Goal: Transaction & Acquisition: Purchase product/service

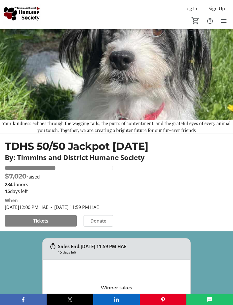
scroll to position [40, 0]
click at [39, 224] on span "Tickets" at bounding box center [40, 221] width 15 height 7
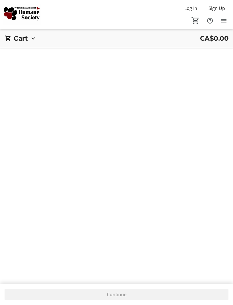
scroll to position [0, 0]
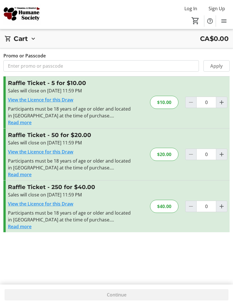
click at [221, 207] on mat-icon "Increment by one" at bounding box center [222, 206] width 7 height 7
type input "1"
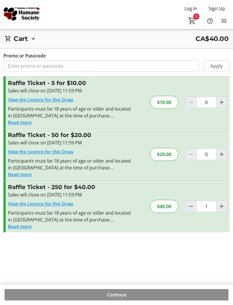
click at [112, 298] on span "Continue" at bounding box center [117, 295] width 20 height 7
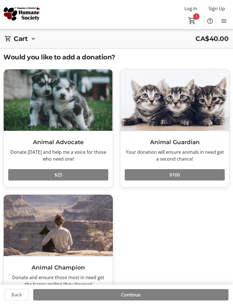
scroll to position [20, 0]
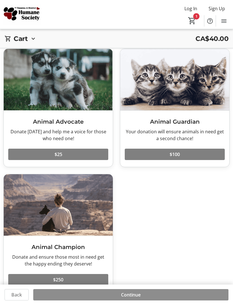
click at [124, 298] on span "Continue" at bounding box center [131, 295] width 20 height 7
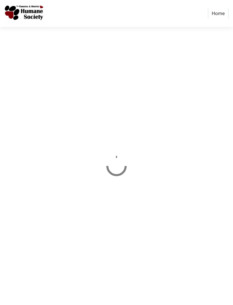
scroll to position [0, 0]
select select "CA"
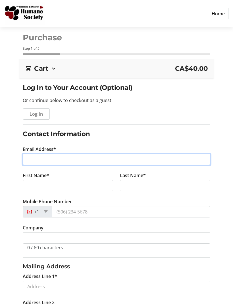
click at [30, 161] on input "Email Address*" at bounding box center [117, 159] width 188 height 11
type input "[EMAIL_ADDRESS][DOMAIN_NAME]"
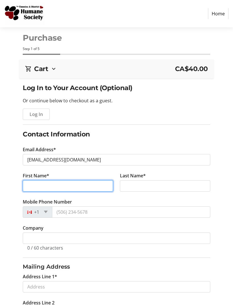
click at [26, 186] on input "First Name*" at bounding box center [68, 185] width 90 height 11
type input "[PERSON_NAME]"
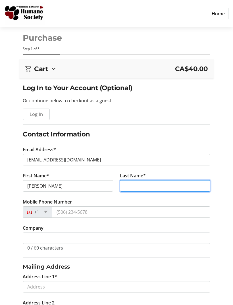
click at [127, 182] on input "Last Name*" at bounding box center [165, 185] width 90 height 11
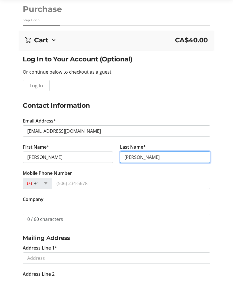
type input "[PERSON_NAME]"
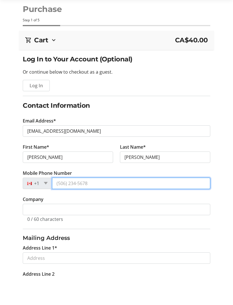
click at [61, 207] on input "Mobile Phone Number" at bounding box center [131, 212] width 158 height 11
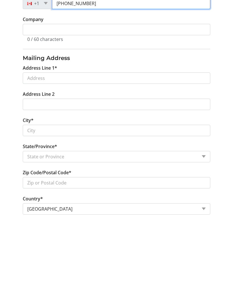
scroll to position [125, 0]
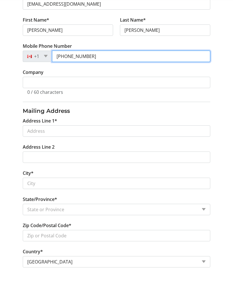
type input "[PHONE_NUMBER]"
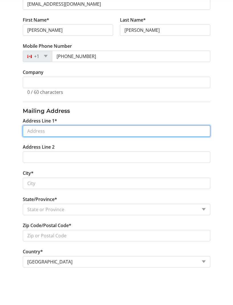
click at [24, 157] on input "Address Line 1*" at bounding box center [117, 162] width 188 height 11
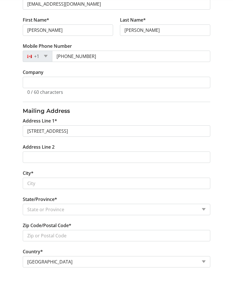
scroll to position [156, 0]
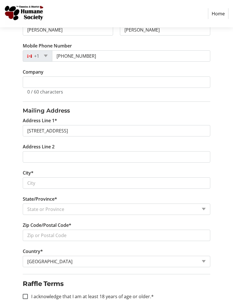
type input "[STREET_ADDRESS]"
type input "Timmins"
select select "ON"
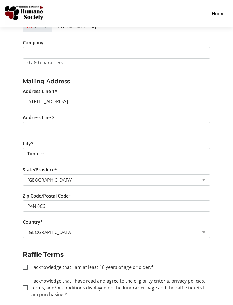
scroll to position [185, 0]
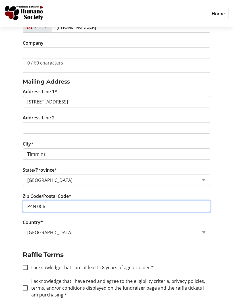
click at [48, 209] on input "P4N 0C6" at bounding box center [117, 206] width 188 height 11
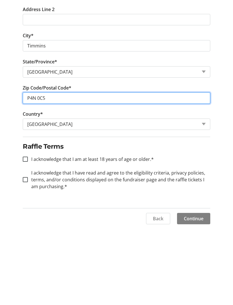
scroll to position [217, 0]
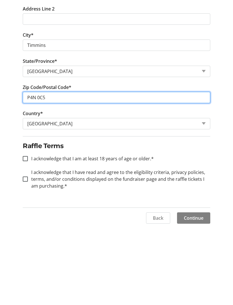
type input "P4N 0C5"
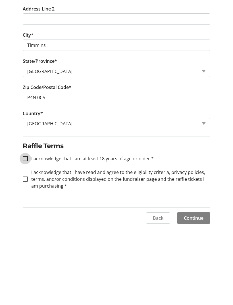
click at [24, 234] on input "I acknowledge that I am at least 18 years of age or older.*" at bounding box center [25, 236] width 5 height 5
checkbox input "true"
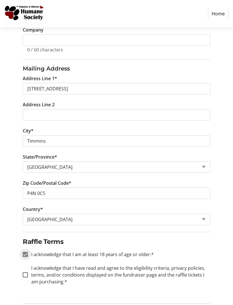
scroll to position [198, 0]
click at [24, 275] on input "I acknowledge that I have read and agree to the eligibility criteria, privacy p…" at bounding box center [25, 275] width 5 height 5
checkbox input "true"
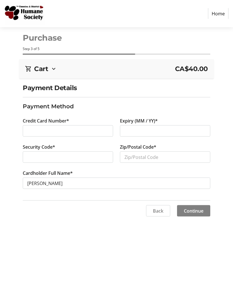
click at [121, 129] on div at bounding box center [165, 130] width 90 height 11
click at [27, 157] on div at bounding box center [68, 157] width 90 height 11
click at [125, 156] on input "Zip/Postal Code*" at bounding box center [165, 157] width 90 height 11
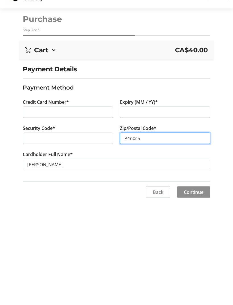
type input "P4n0c5"
click at [195, 208] on span "Continue" at bounding box center [194, 211] width 20 height 7
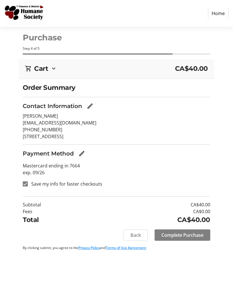
click at [165, 237] on span "Complete Purchase" at bounding box center [183, 235] width 42 height 7
